Goal: Find specific fact: Find specific fact

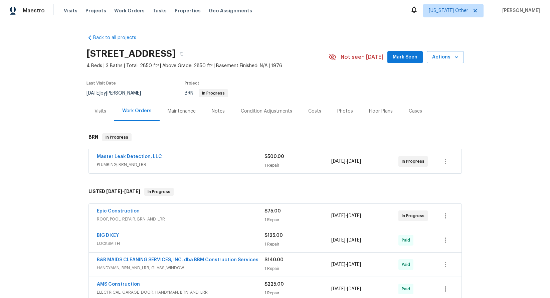
click at [117, 166] on span "PLUMBING, BRN_AND_LRR" at bounding box center [181, 164] width 168 height 7
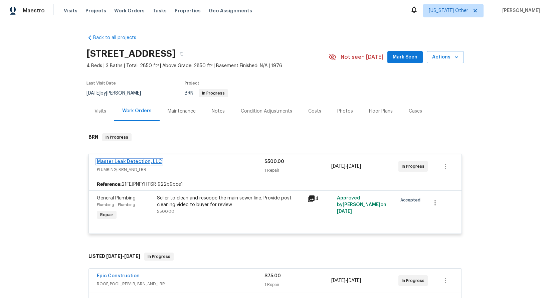
click at [121, 161] on link "Master Leak Detection, LLC" at bounding box center [129, 161] width 65 height 5
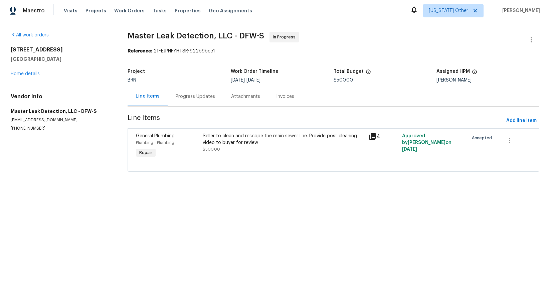
click at [185, 94] on div "Progress Updates" at bounding box center [195, 96] width 39 height 7
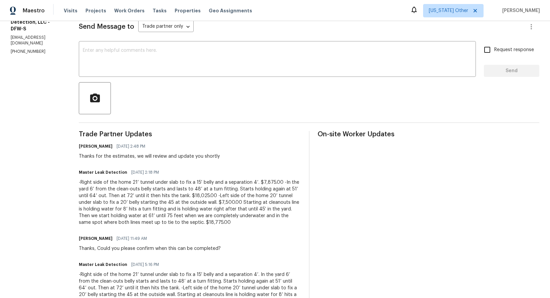
scroll to position [27, 0]
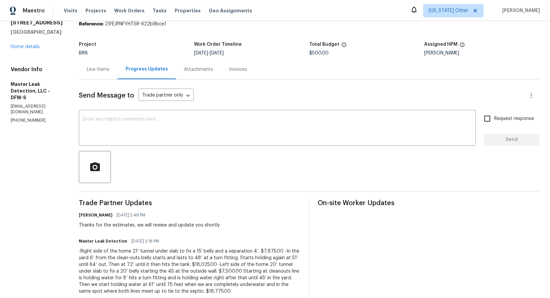
click at [202, 69] on div "Attachments" at bounding box center [198, 69] width 29 height 7
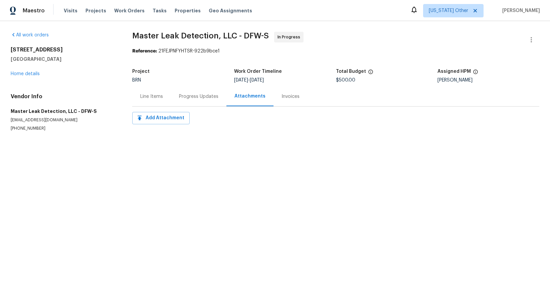
click at [201, 99] on div "Progress Updates" at bounding box center [198, 96] width 39 height 7
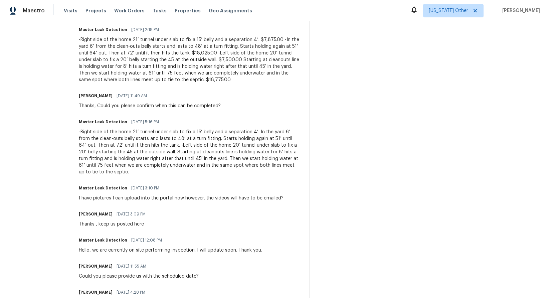
scroll to position [235, 0]
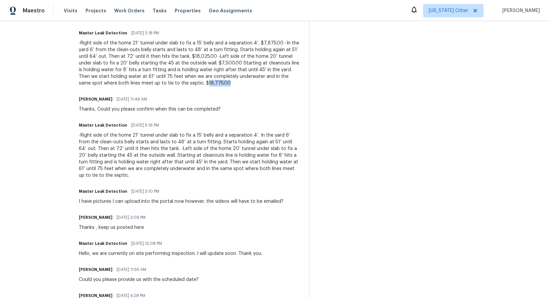
drag, startPoint x: 237, startPoint y: 82, endPoint x: 217, endPoint y: 83, distance: 20.1
click at [212, 84] on div "-Right side of the home 21’ tunnel under slab to fix a 15’ belly and a separati…" at bounding box center [190, 63] width 222 height 47
drag, startPoint x: 209, startPoint y: 83, endPoint x: 238, endPoint y: 84, distance: 28.1
click at [238, 84] on div "-Right side of the home 21’ tunnel under slab to fix a 15’ belly and a separati…" at bounding box center [190, 63] width 222 height 47
copy div "$18,775.00"
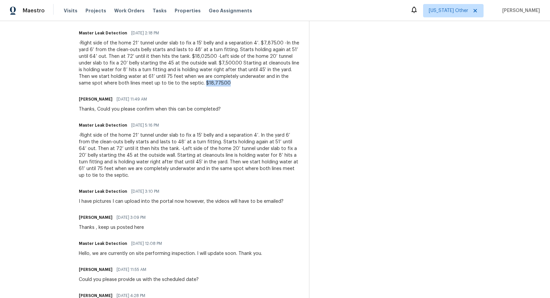
scroll to position [123, 0]
